Goal: Task Accomplishment & Management: Complete application form

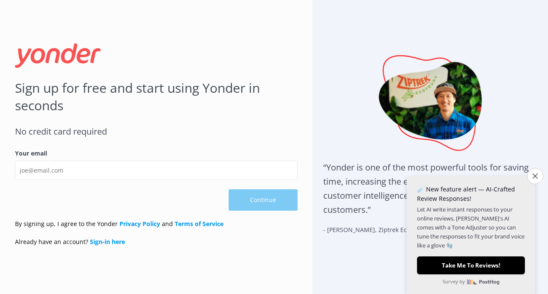
click at [536, 174] on icon "Close survey" at bounding box center [534, 176] width 5 height 5
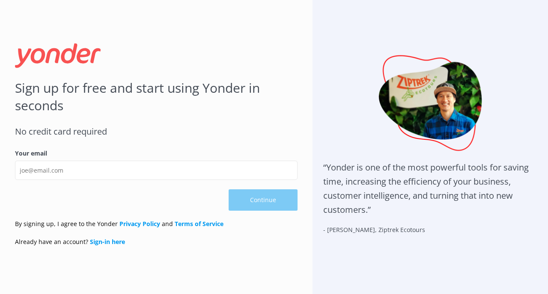
click at [390, 186] on h1 "“Yonder is one of the most powerful tools for saving time, increasing the effic…" at bounding box center [430, 188] width 214 height 56
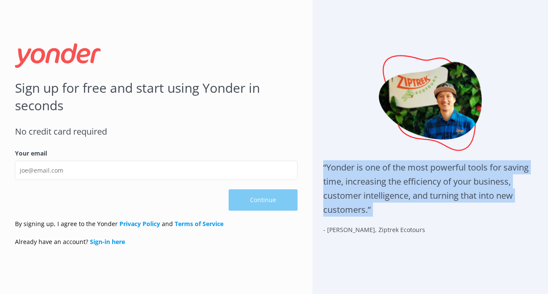
click at [390, 186] on h1 "“Yonder is one of the most powerful tools for saving time, increasing the effic…" at bounding box center [430, 188] width 214 height 56
click at [390, 211] on h1 "“Yonder is one of the most powerful tools for saving time, increasing the effic…" at bounding box center [430, 188] width 214 height 56
